Goal: Transaction & Acquisition: Purchase product/service

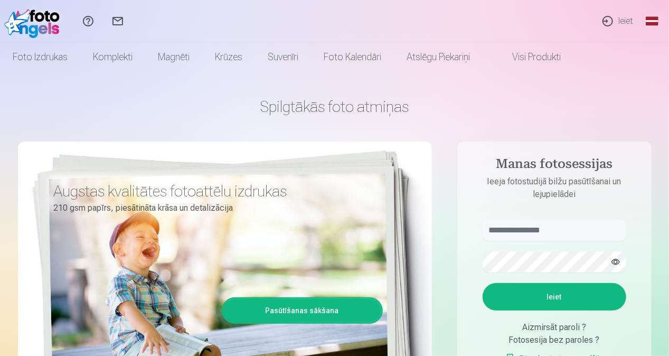
click at [624, 25] on link "Ieiet" at bounding box center [617, 21] width 49 height 42
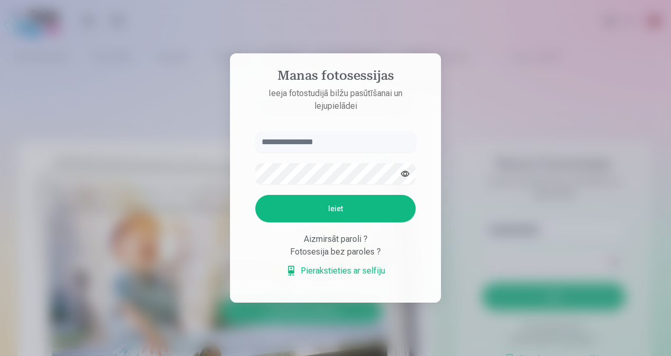
click at [336, 135] on input "text" at bounding box center [335, 141] width 160 height 21
type input "**********"
click at [348, 207] on button "Ieiet" at bounding box center [335, 208] width 160 height 27
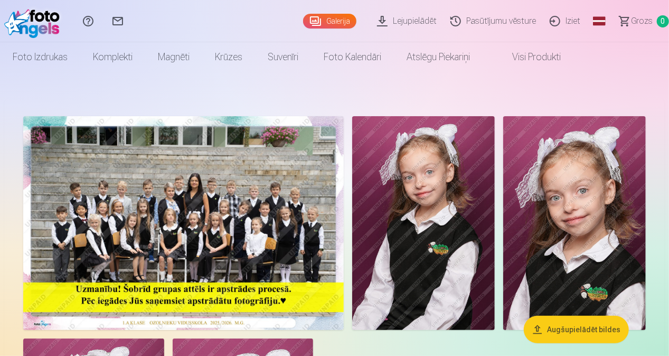
click at [192, 232] on img at bounding box center [183, 223] width 320 height 214
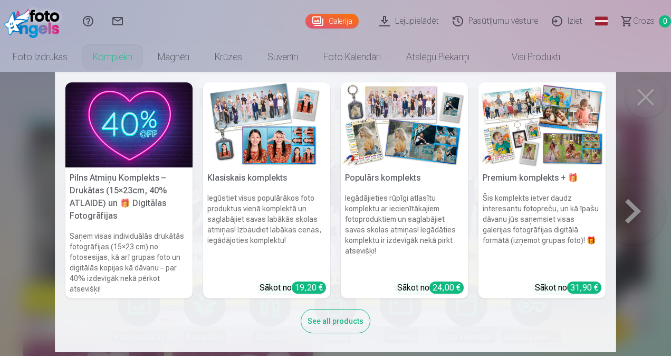
click at [642, 103] on nav "Pilns Atmiņu Komplekts – Drukātas (15×23cm, 40% ATLAIDE) un 🎁 Digitālas Fotogrā…" at bounding box center [335, 212] width 671 height 280
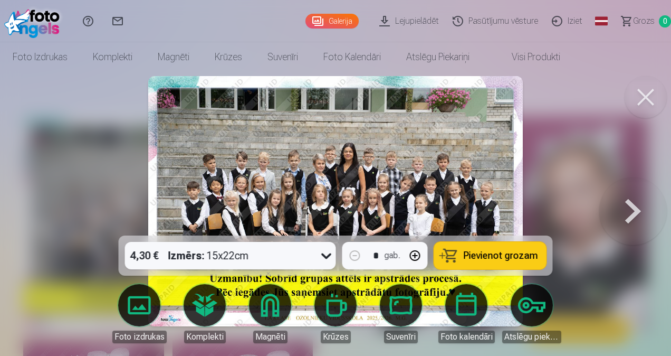
click at [636, 102] on button at bounding box center [646, 97] width 42 height 42
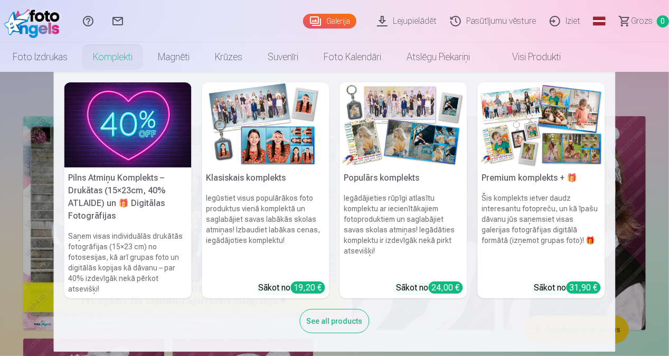
click at [118, 62] on link "Komplekti" at bounding box center [112, 57] width 65 height 30
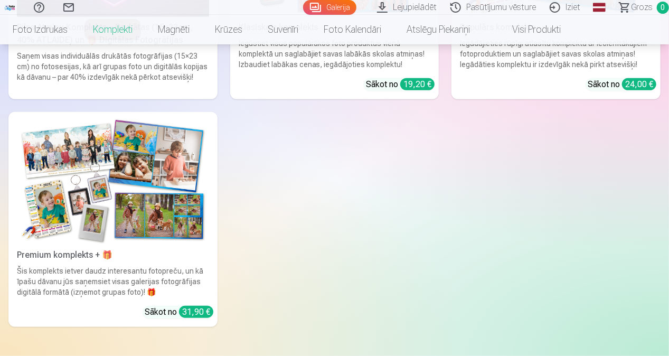
scroll to position [317, 0]
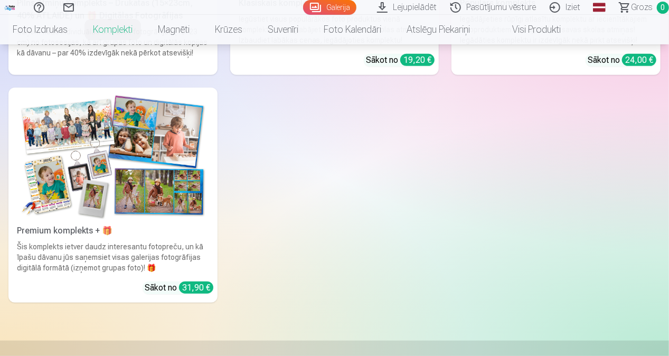
click at [120, 201] on img at bounding box center [113, 156] width 192 height 128
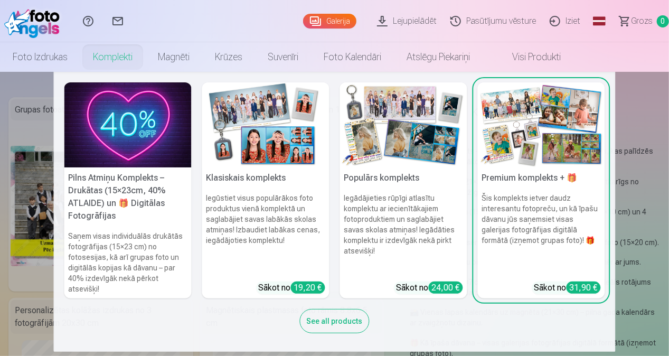
click at [418, 241] on h6 "Iegādājieties rūpīgi atlasītu komplektu ar iecienītākajiem fotoproduktiem un sa…" at bounding box center [403, 232] width 127 height 89
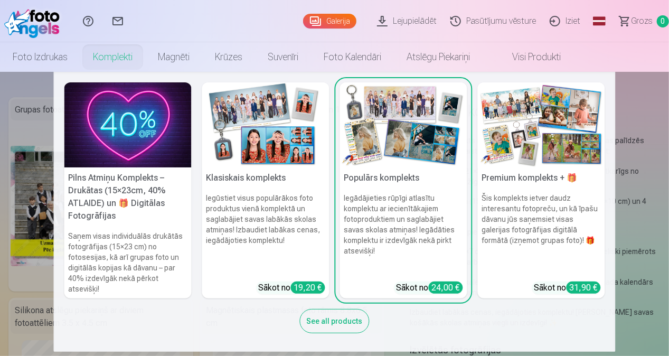
click at [303, 147] on img at bounding box center [265, 124] width 127 height 85
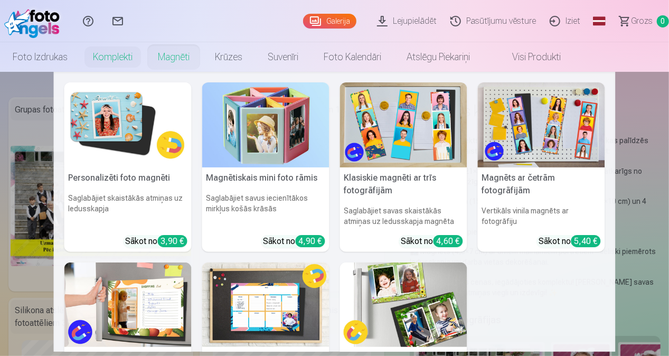
click at [276, 290] on img at bounding box center [265, 304] width 127 height 85
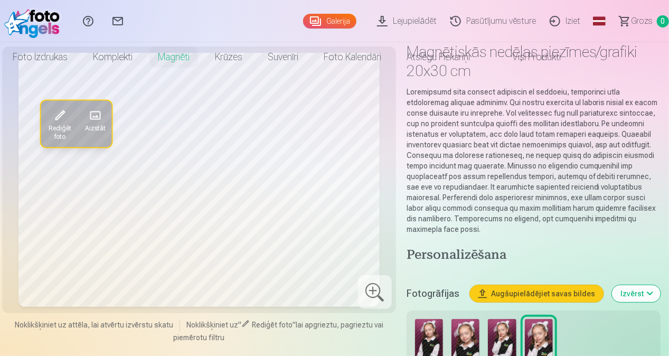
scroll to position [106, 0]
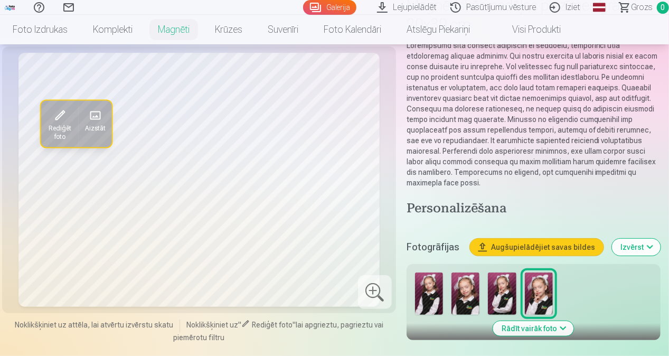
click at [463, 289] on img at bounding box center [465, 293] width 28 height 42
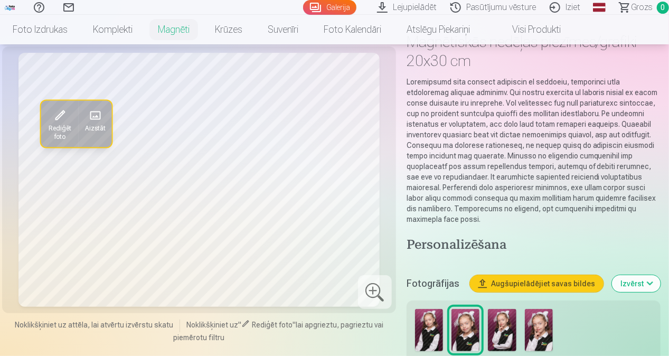
scroll to position [53, 0]
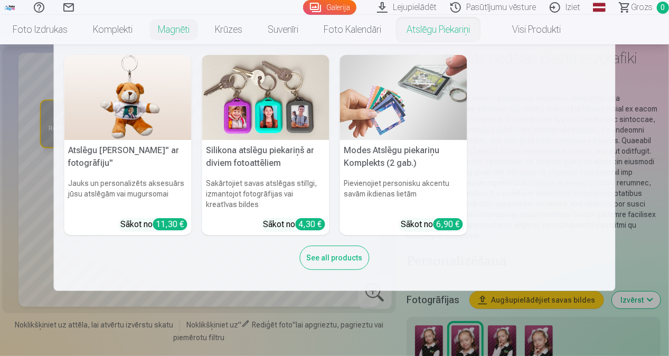
click at [285, 130] on img at bounding box center [265, 97] width 127 height 85
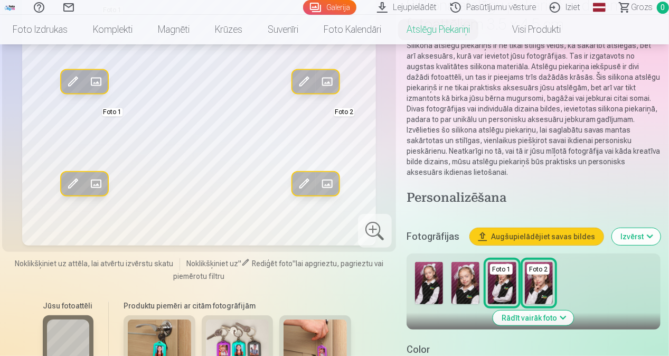
scroll to position [158, 0]
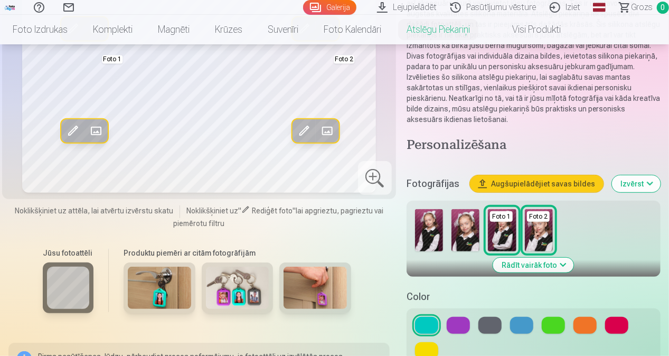
click at [459, 317] on button at bounding box center [458, 325] width 23 height 17
click at [620, 317] on button at bounding box center [616, 325] width 23 height 17
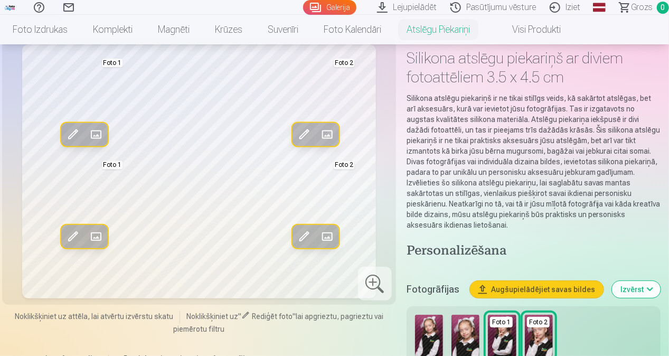
scroll to position [106, 0]
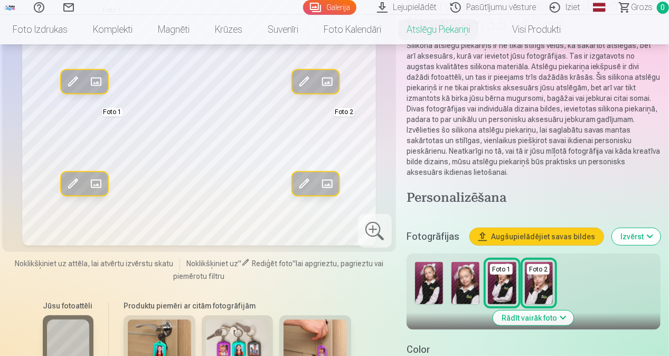
click at [434, 272] on img at bounding box center [429, 283] width 28 height 42
click at [466, 266] on img at bounding box center [465, 283] width 28 height 42
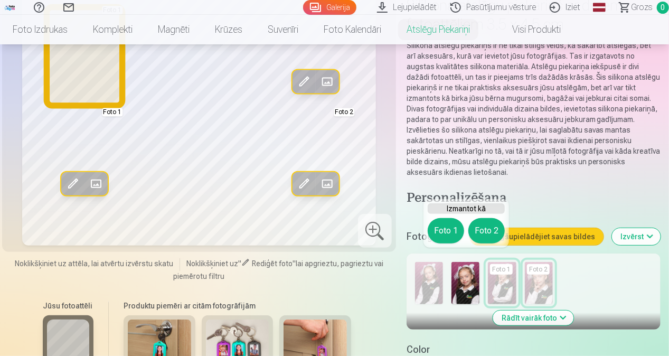
click at [443, 231] on button "Foto 1" at bounding box center [446, 230] width 36 height 25
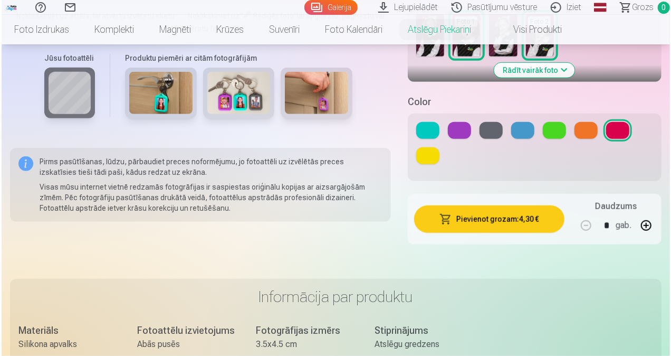
scroll to position [369, 0]
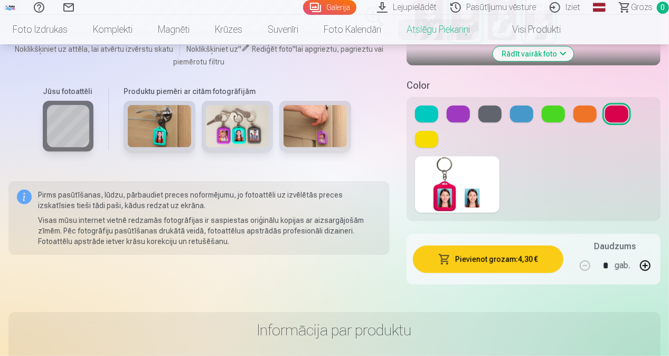
click at [514, 251] on button "Pievienot grozam : 4,30 €" at bounding box center [488, 258] width 150 height 27
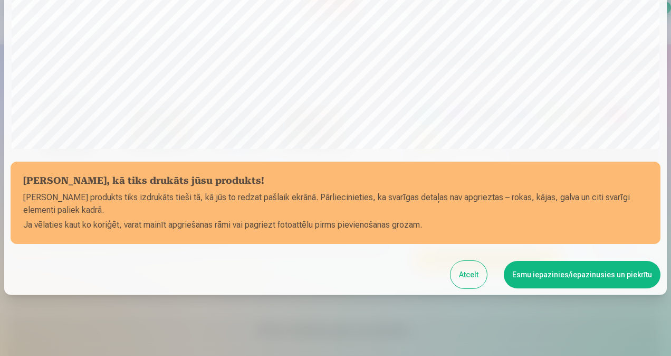
scroll to position [366, 0]
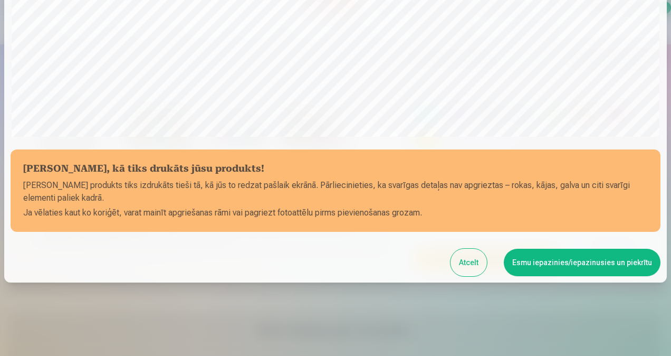
click at [572, 264] on button "Esmu iepazinies/iepazinusies un piekrītu" at bounding box center [582, 262] width 157 height 27
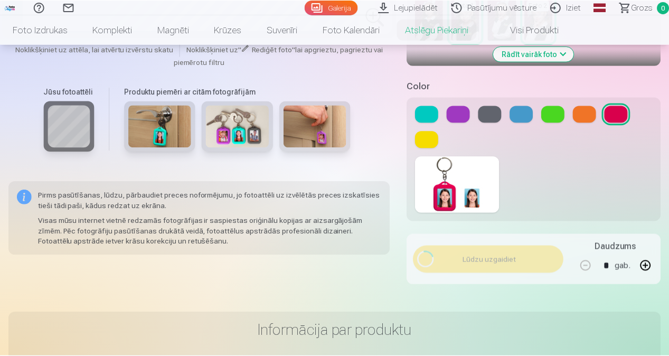
scroll to position [365, 0]
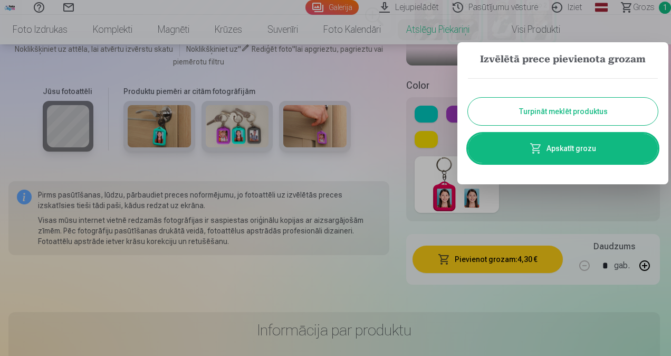
click at [401, 196] on div at bounding box center [335, 178] width 671 height 356
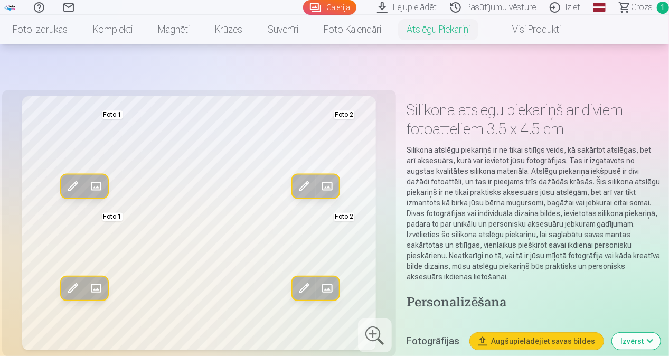
scroll to position [0, 0]
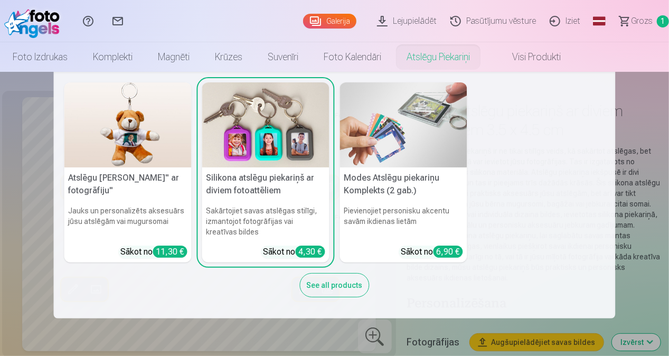
click at [282, 144] on img at bounding box center [265, 124] width 127 height 85
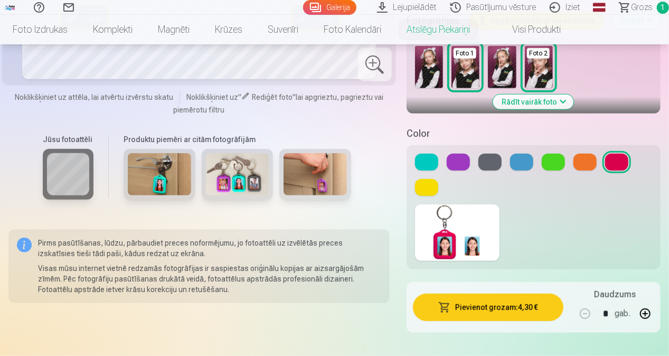
scroll to position [369, 0]
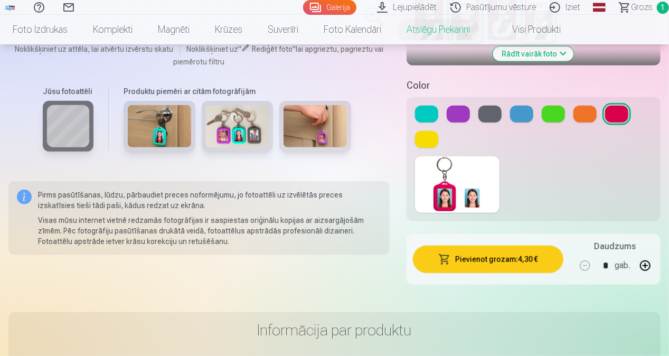
click at [425, 106] on button at bounding box center [426, 114] width 23 height 17
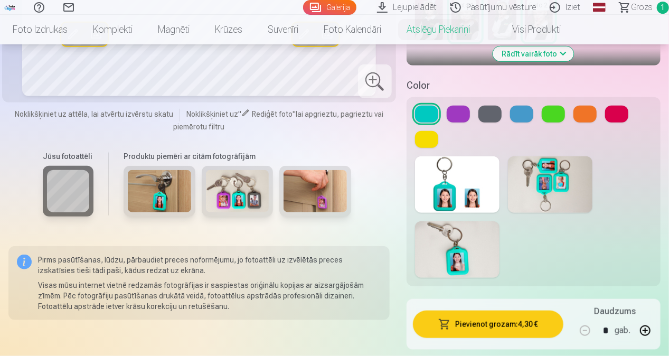
click at [518, 319] on button "Pievienot grozam : 4,30 €" at bounding box center [488, 323] width 150 height 27
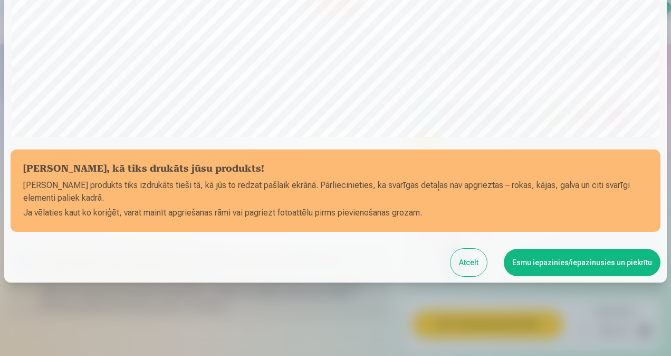
click at [567, 263] on button "Esmu iepazinies/iepazinusies un piekrītu" at bounding box center [582, 262] width 157 height 27
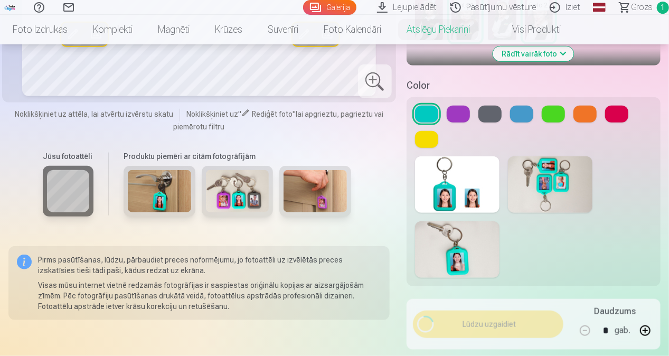
scroll to position [365, 0]
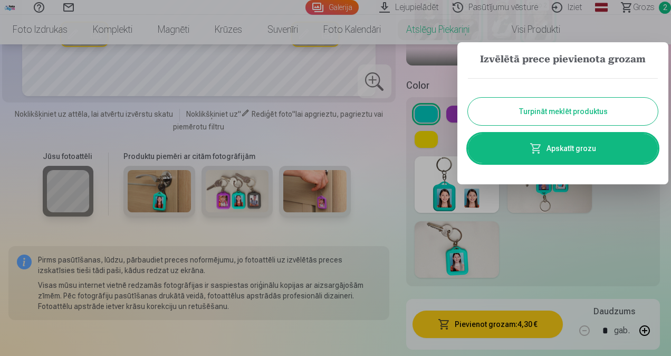
click at [562, 111] on button "Turpināt meklēt produktus" at bounding box center [563, 111] width 190 height 27
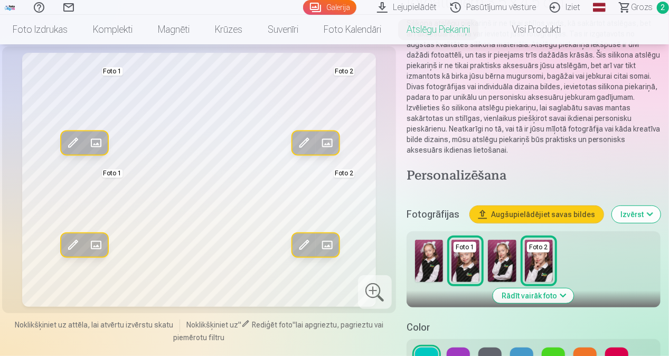
scroll to position [106, 0]
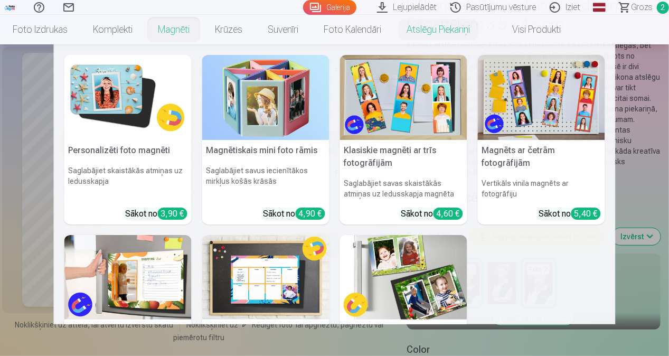
click at [414, 291] on img at bounding box center [403, 277] width 127 height 85
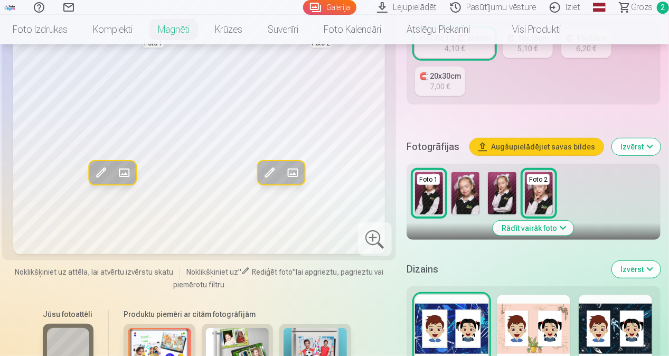
scroll to position [317, 0]
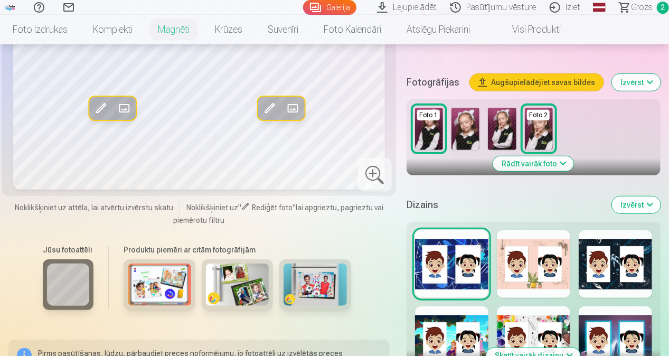
click at [538, 276] on div at bounding box center [533, 264] width 73 height 68
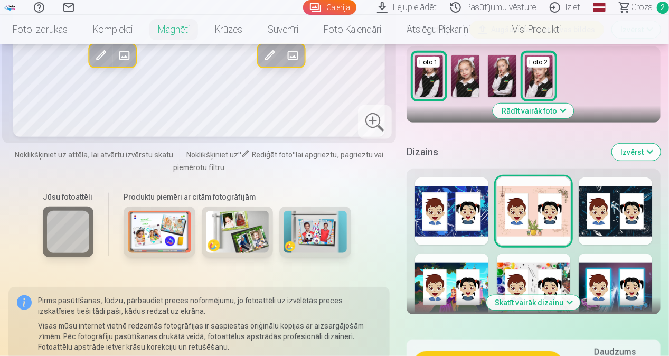
scroll to position [422, 0]
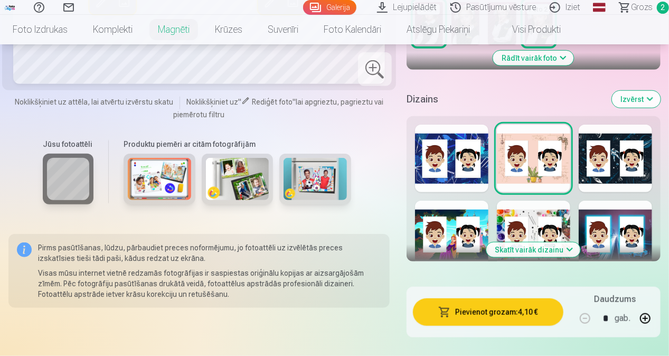
click at [547, 251] on button "Skatīt vairāk dizainu" at bounding box center [533, 249] width 94 height 15
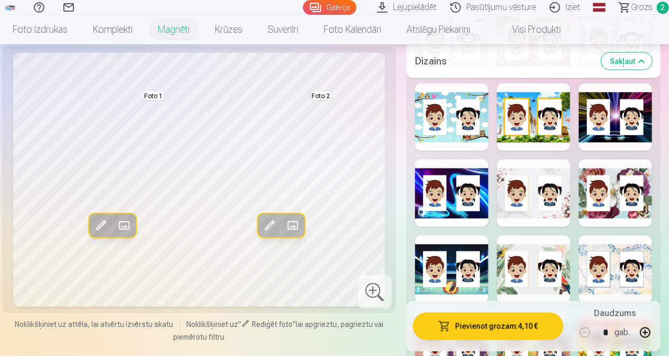
scroll to position [845, 0]
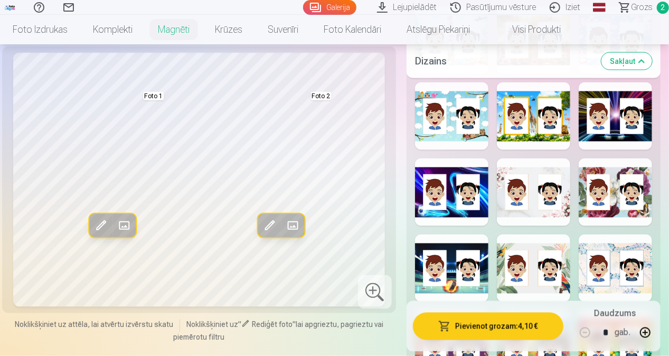
click at [631, 113] on div at bounding box center [615, 116] width 73 height 68
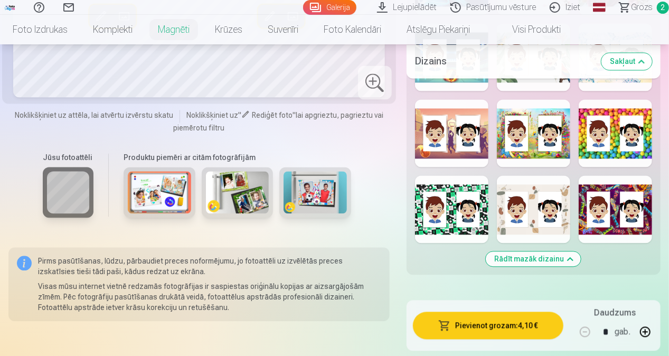
scroll to position [1108, 0]
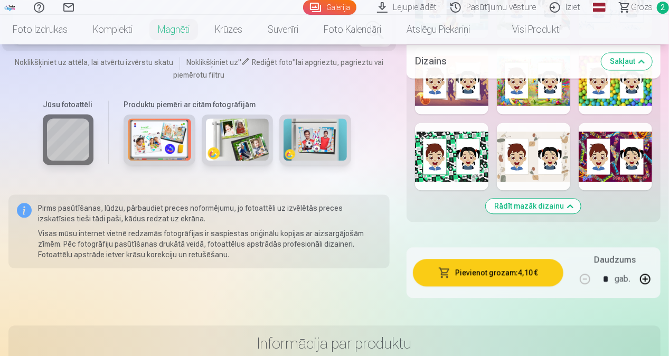
click at [601, 174] on div at bounding box center [615, 156] width 73 height 68
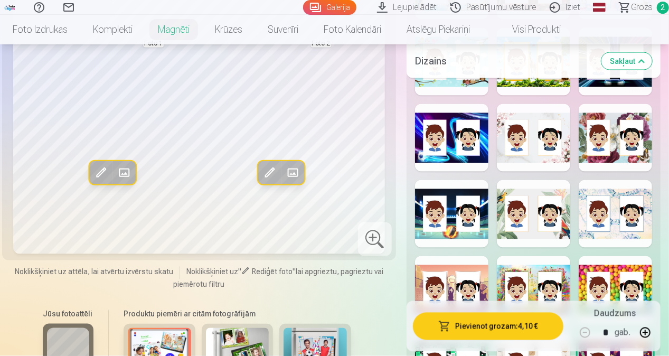
scroll to position [897, 0]
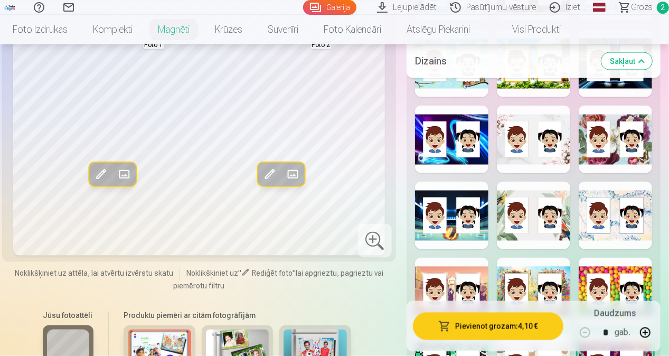
click at [161, 345] on img at bounding box center [159, 350] width 63 height 42
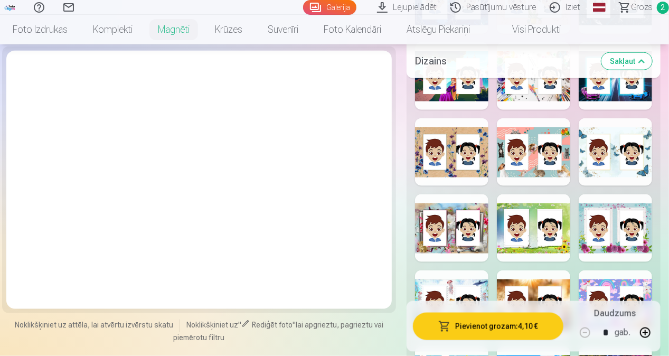
scroll to position [528, 0]
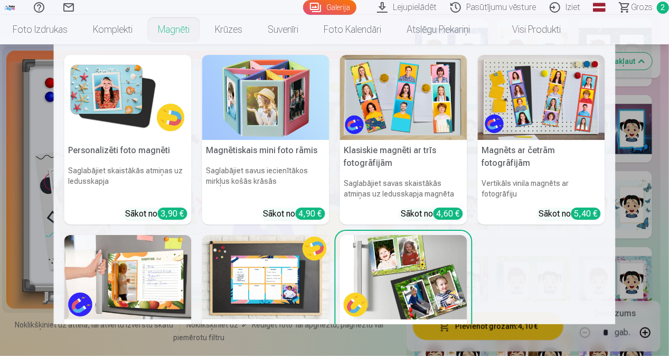
click at [145, 93] on img at bounding box center [127, 97] width 127 height 85
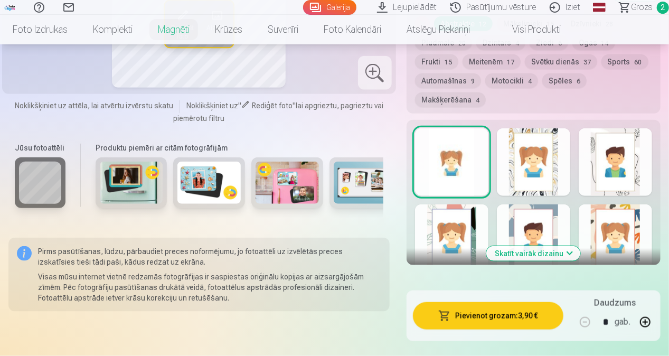
scroll to position [528, 0]
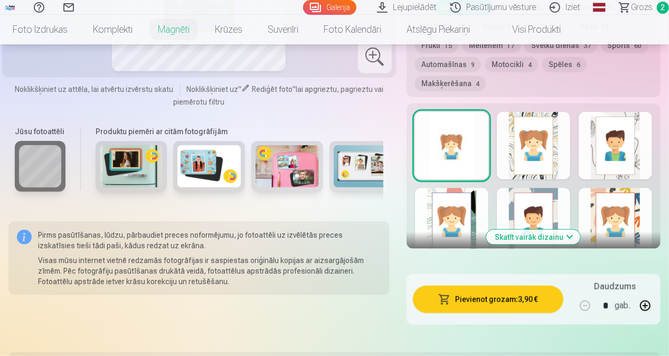
click at [547, 241] on button "Skatīt vairāk dizainu" at bounding box center [533, 237] width 94 height 15
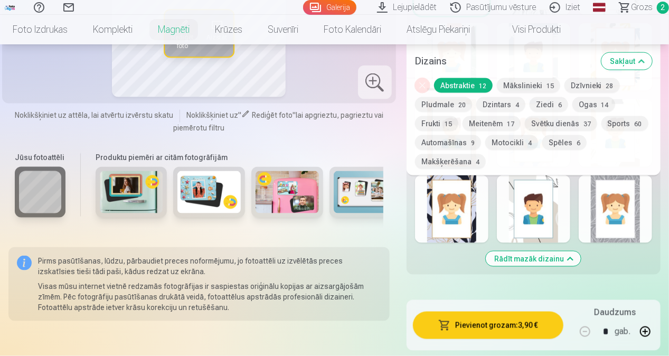
click at [554, 214] on div at bounding box center [533, 209] width 73 height 68
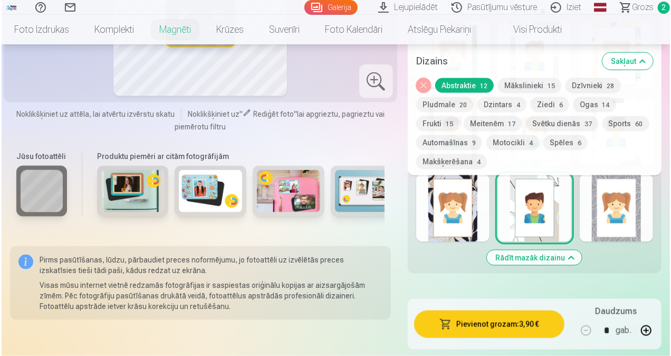
scroll to position [792, 0]
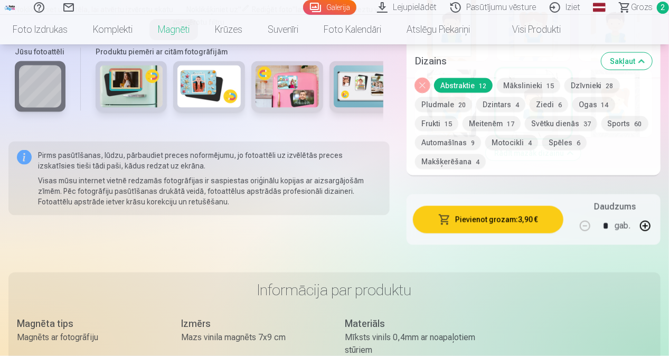
click at [647, 228] on button "button" at bounding box center [644, 225] width 25 height 25
type input "*"
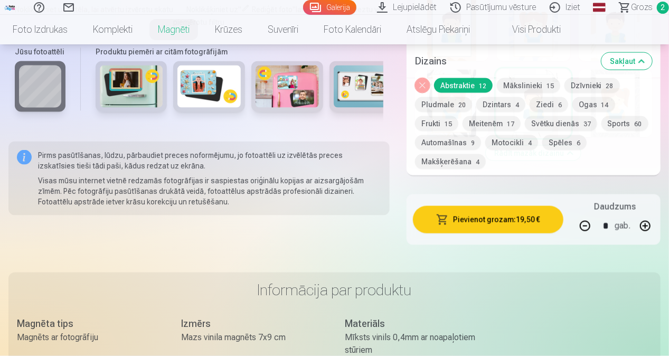
click at [523, 221] on button "Pievienot grozam : 19,50 €" at bounding box center [488, 219] width 150 height 27
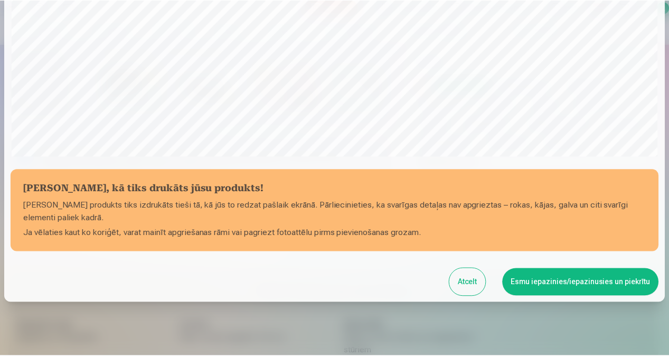
scroll to position [366, 0]
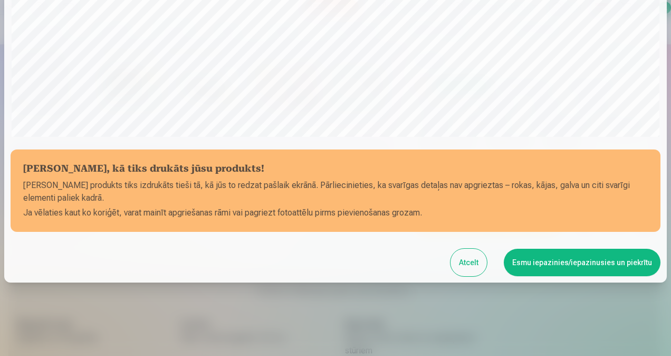
click at [564, 270] on button "Esmu iepazinies/iepazinusies un piekrītu" at bounding box center [582, 262] width 157 height 27
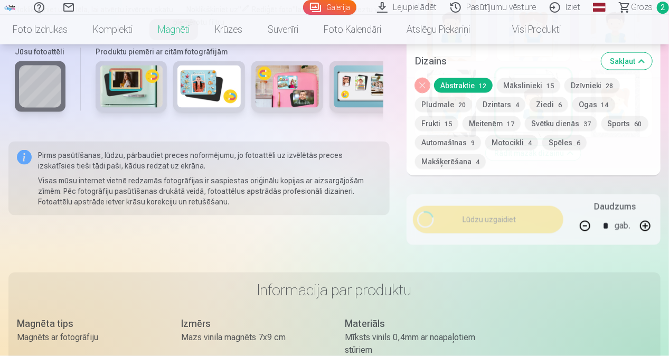
scroll to position [365, 0]
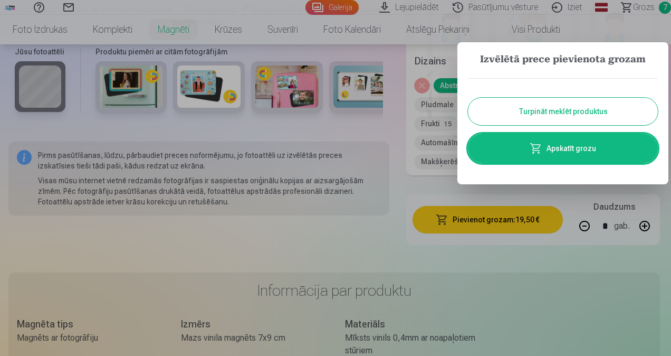
click at [551, 115] on button "Turpināt meklēt produktus" at bounding box center [563, 111] width 190 height 27
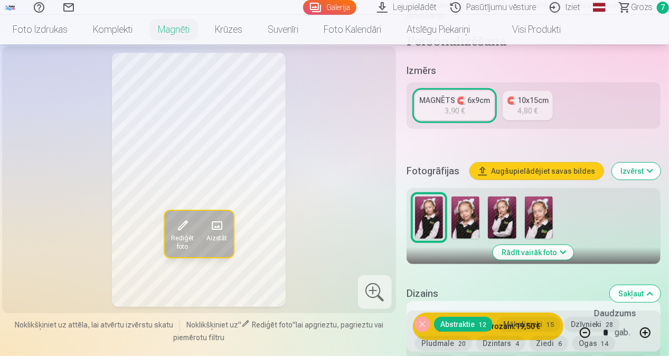
scroll to position [53, 0]
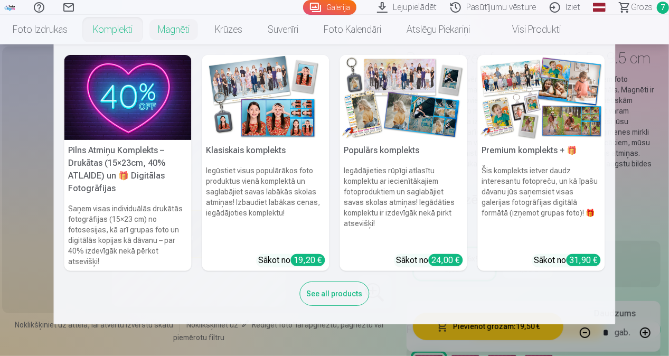
click at [112, 27] on link "Komplekti" at bounding box center [112, 30] width 65 height 30
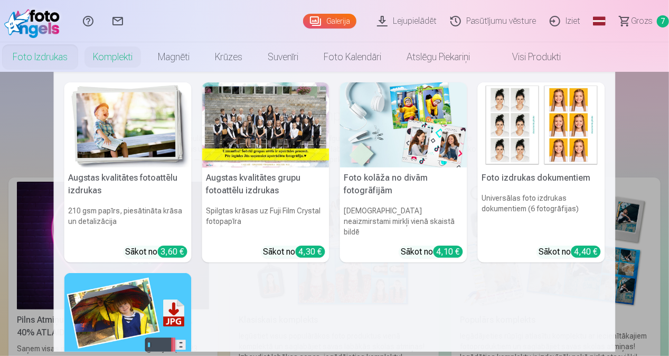
click at [277, 196] on h5 "Augstas kvalitātes grupu fotoattēlu izdrukas" at bounding box center [265, 184] width 127 height 34
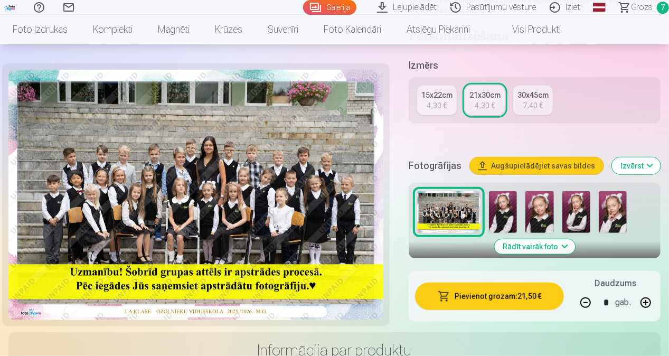
scroll to position [264, 0]
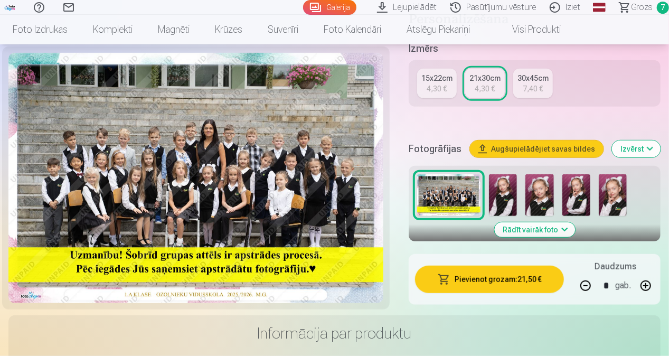
click at [498, 287] on button "Pievienot grozam : 21,50 €" at bounding box center [489, 278] width 149 height 27
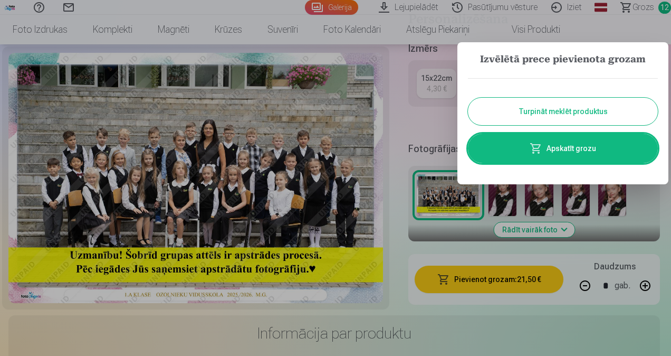
click at [562, 112] on button "Turpināt meklēt produktus" at bounding box center [563, 111] width 190 height 27
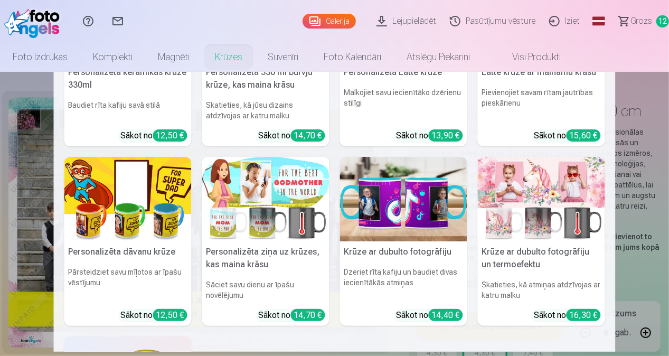
scroll to position [0, 0]
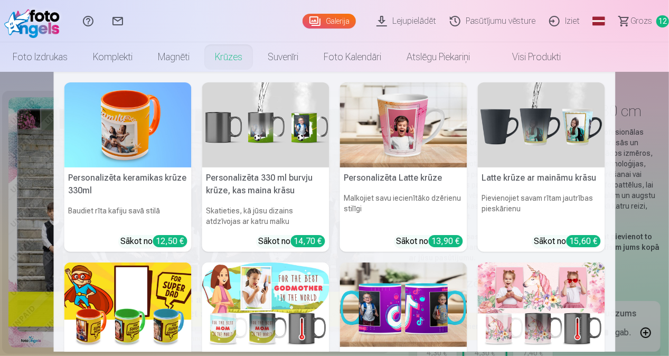
click at [289, 126] on img at bounding box center [265, 124] width 127 height 85
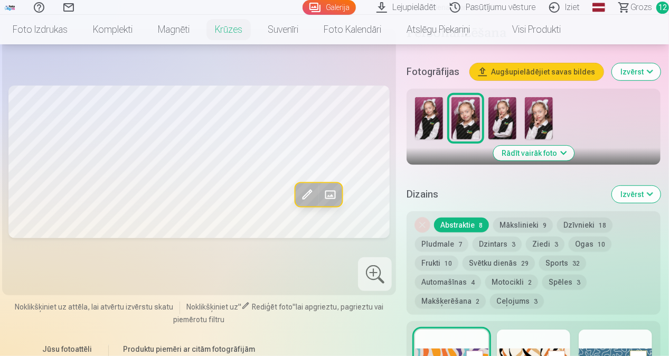
scroll to position [264, 0]
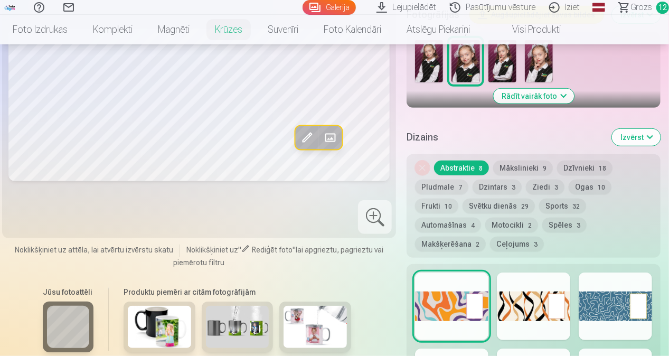
click at [521, 173] on button "Mākslinieki 9" at bounding box center [523, 167] width 60 height 15
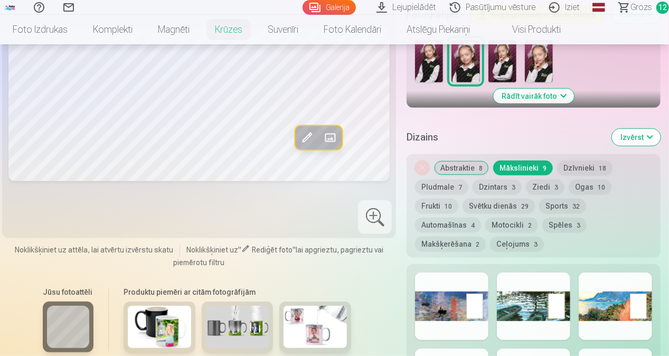
click at [514, 202] on button "Svētku dienās 29" at bounding box center [498, 205] width 72 height 15
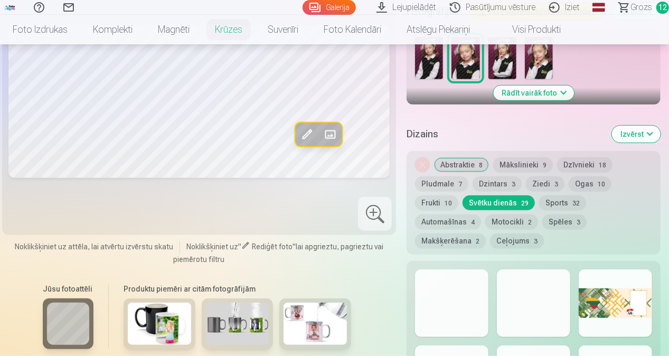
scroll to position [317, 0]
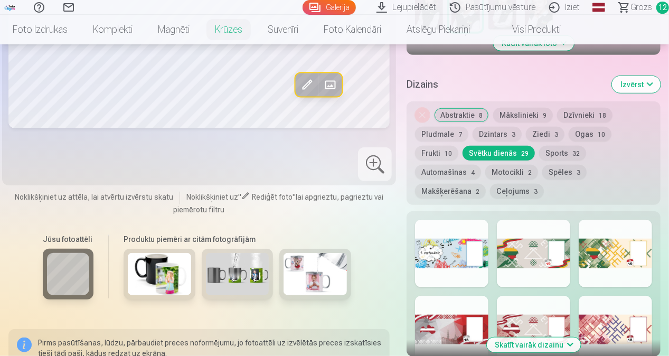
click at [442, 154] on button "Frukti 10" at bounding box center [436, 153] width 43 height 15
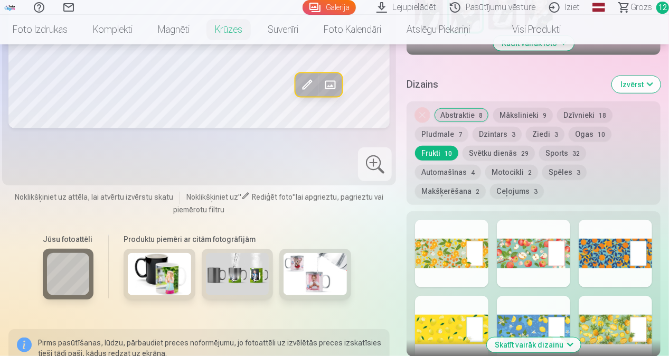
click at [544, 254] on div at bounding box center [533, 254] width 73 height 68
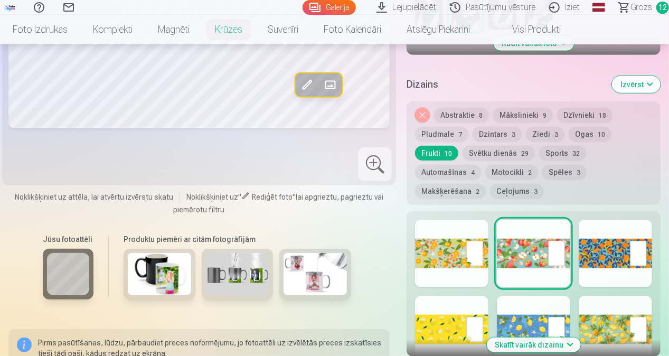
click at [585, 115] on button "Dzīvnieki 18" at bounding box center [584, 115] width 55 height 15
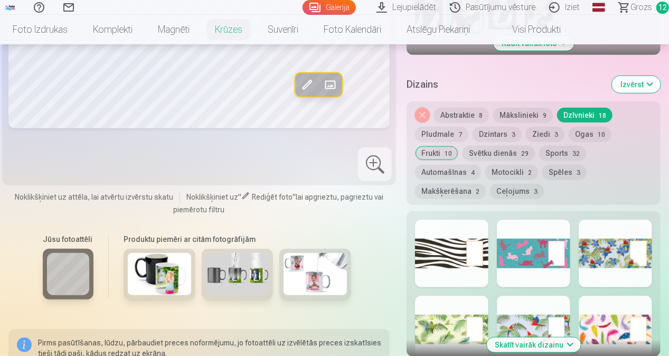
click at [549, 337] on button "Skatīt vairāk dizainu" at bounding box center [534, 344] width 94 height 15
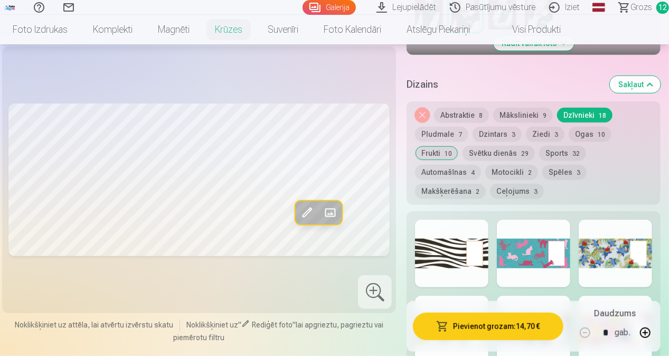
click at [546, 238] on div at bounding box center [533, 254] width 73 height 68
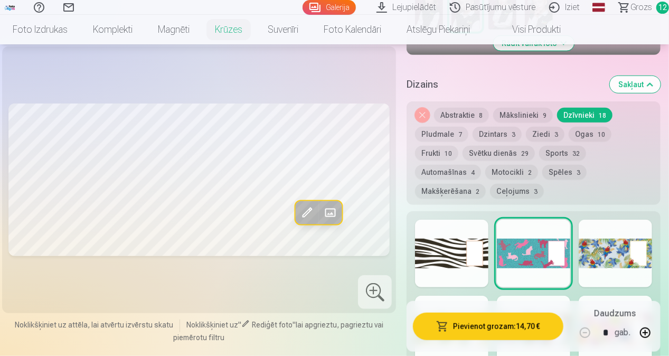
click at [510, 333] on button "Pievienot grozam : 14,70 €" at bounding box center [488, 325] width 150 height 27
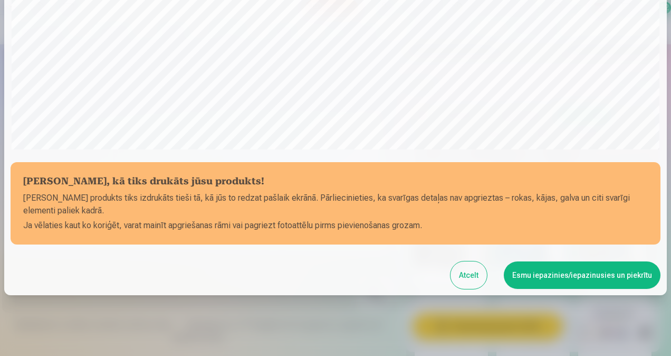
scroll to position [366, 0]
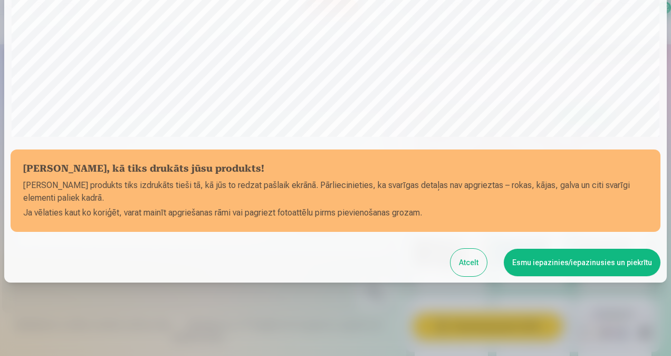
click at [561, 265] on button "Esmu iepazinies/iepazinusies un piekrītu" at bounding box center [582, 262] width 157 height 27
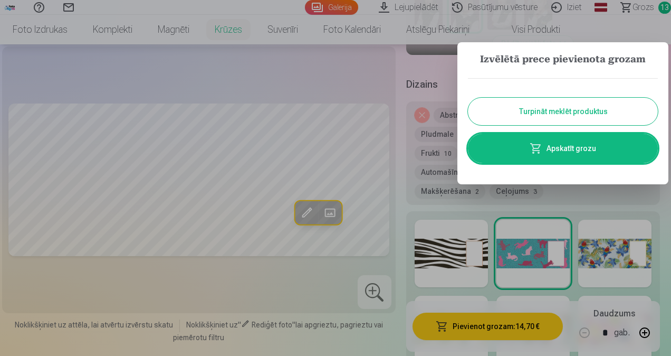
click at [574, 147] on link "Apskatīt grozu" at bounding box center [563, 149] width 190 height 30
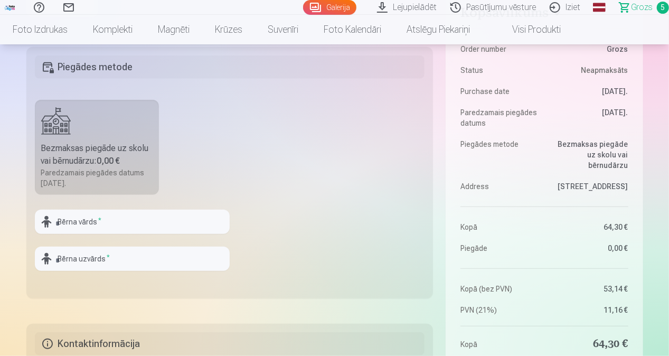
scroll to position [264, 0]
